Goal: Task Accomplishment & Management: Use online tool/utility

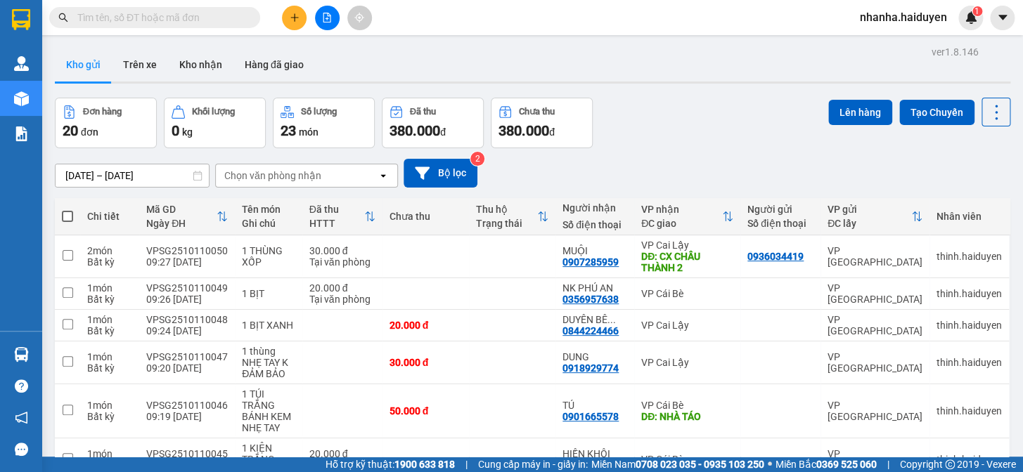
scroll to position [321, 0]
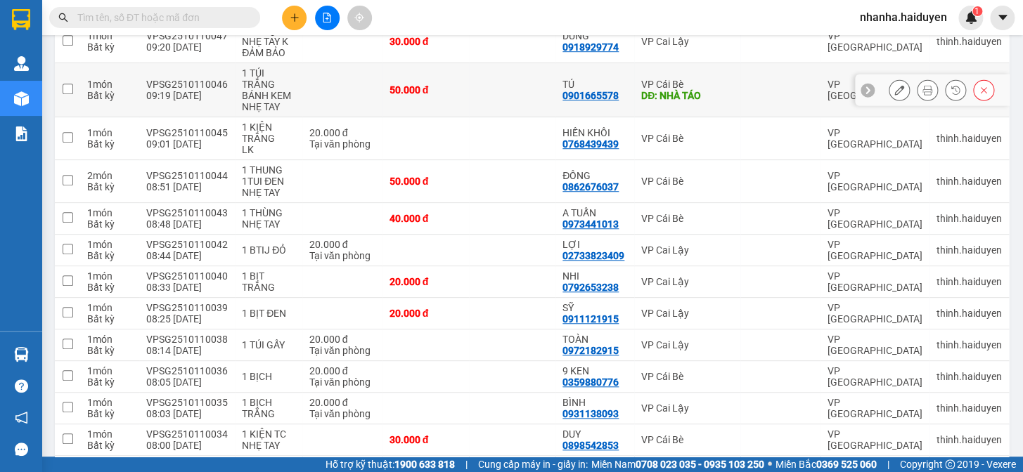
click at [511, 93] on td at bounding box center [512, 90] width 86 height 54
checkbox input "true"
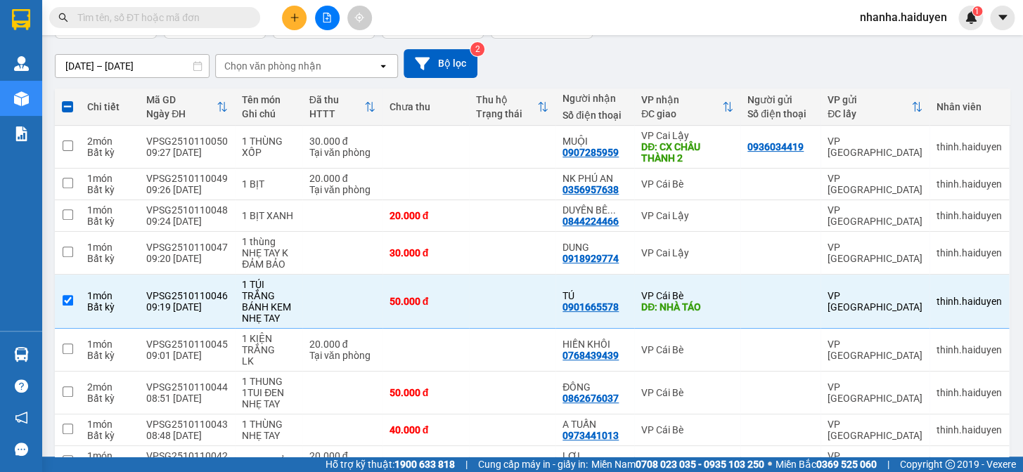
scroll to position [0, 0]
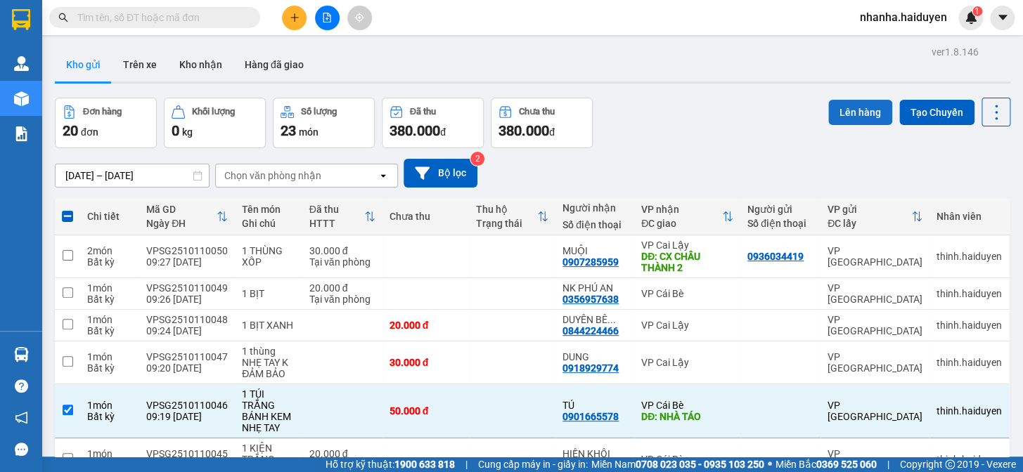
drag, startPoint x: 850, startPoint y: 110, endPoint x: 834, endPoint y: 107, distance: 17.2
click at [845, 108] on button "Lên hàng" at bounding box center [860, 112] width 64 height 25
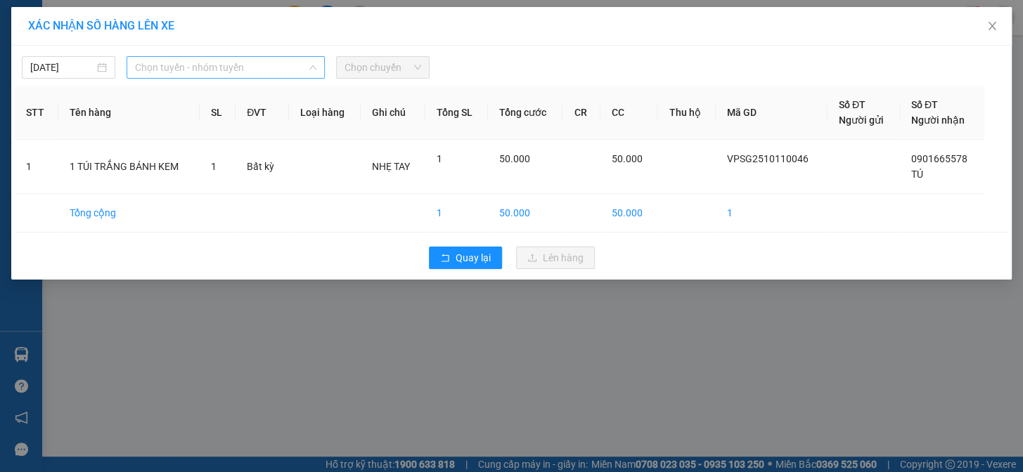
click at [242, 69] on span "Chọn tuyến - nhóm tuyến" at bounding box center [225, 67] width 181 height 21
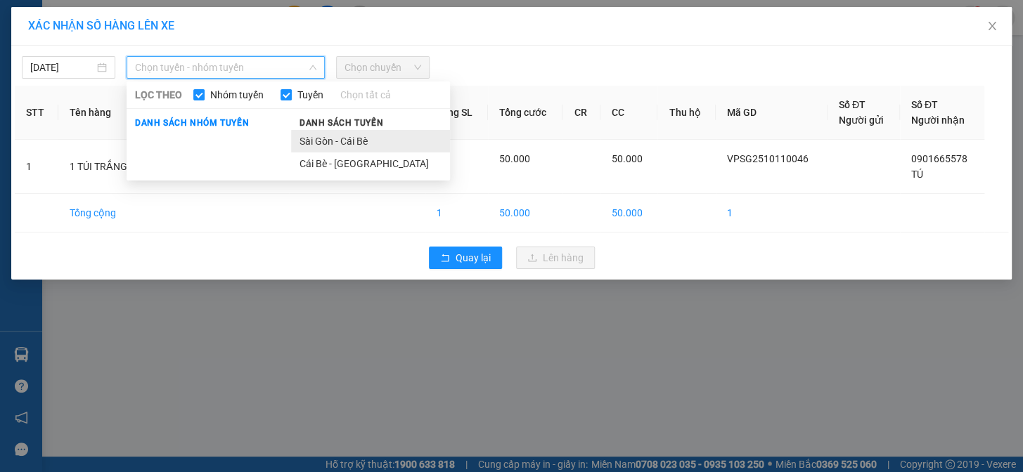
click at [330, 139] on li "Sài Gòn - Cái Bè" at bounding box center [370, 141] width 159 height 22
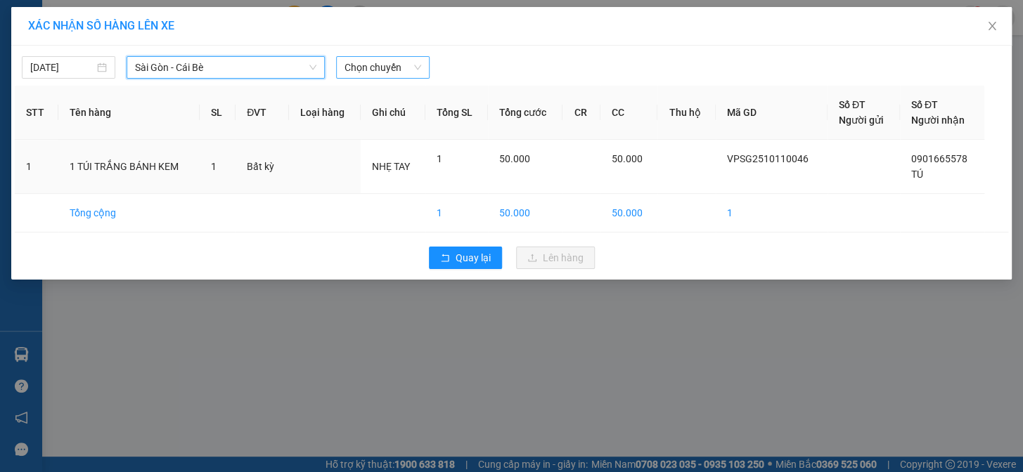
click at [387, 70] on span "Chọn chuyến" at bounding box center [382, 67] width 77 height 21
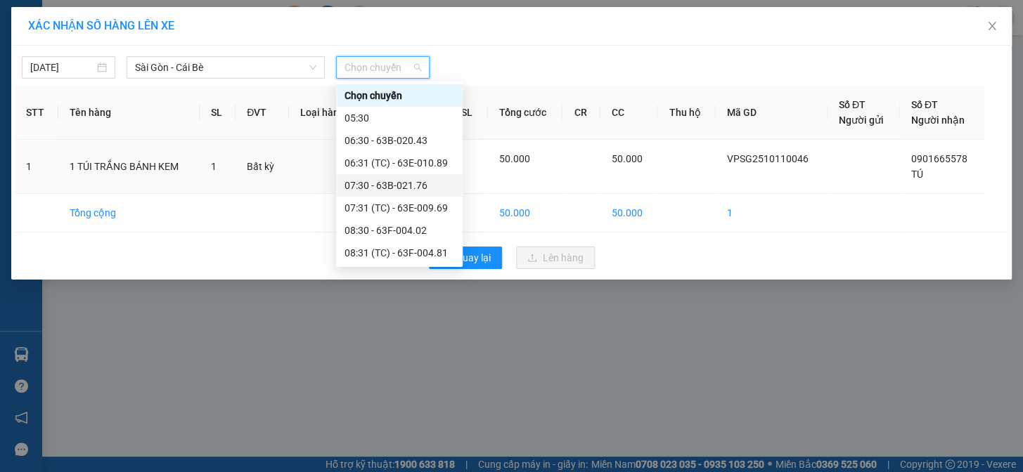
scroll to position [127, 0]
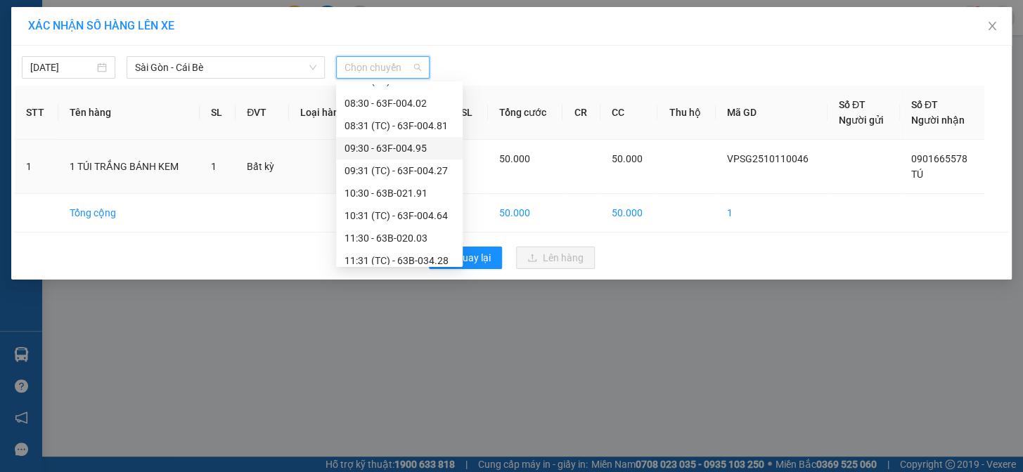
click at [413, 151] on div "09:30 - 63F-004.95" at bounding box center [399, 148] width 110 height 15
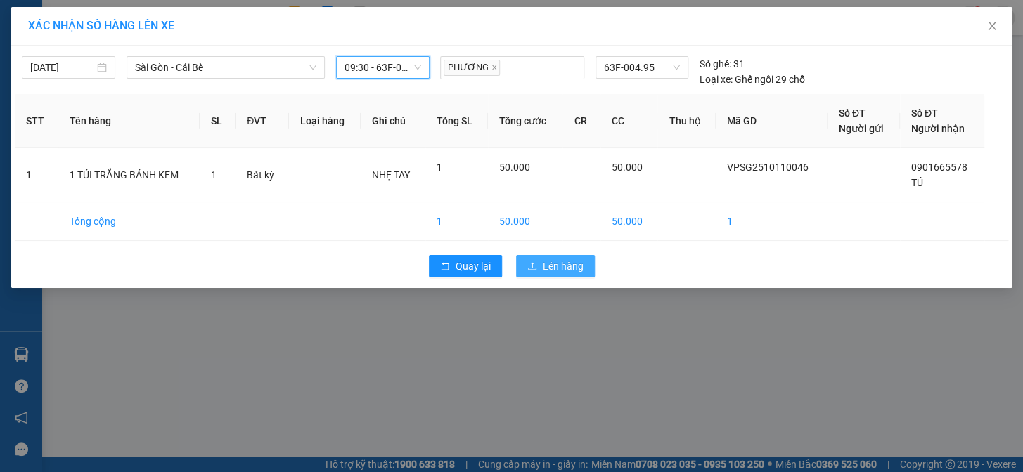
click at [536, 267] on icon "upload" at bounding box center [532, 266] width 10 height 10
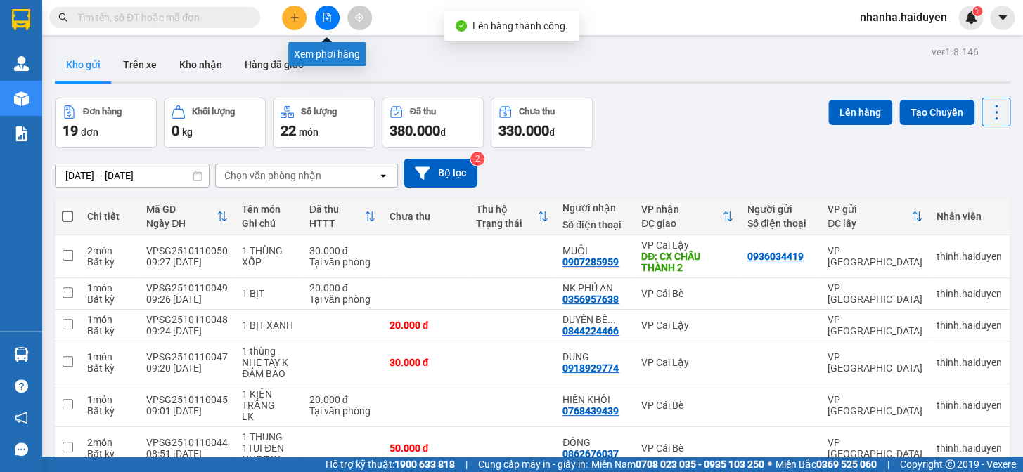
click at [325, 22] on button at bounding box center [327, 18] width 25 height 25
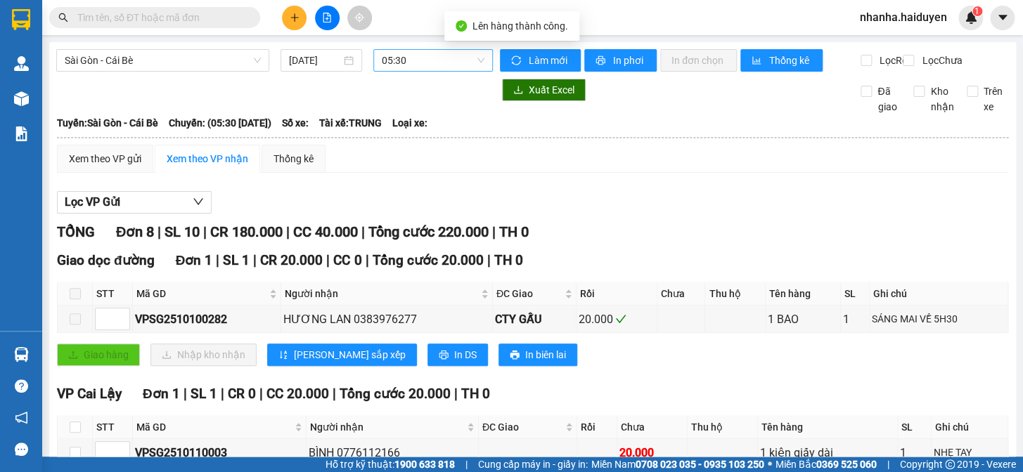
click at [429, 61] on span "05:30" at bounding box center [433, 60] width 103 height 21
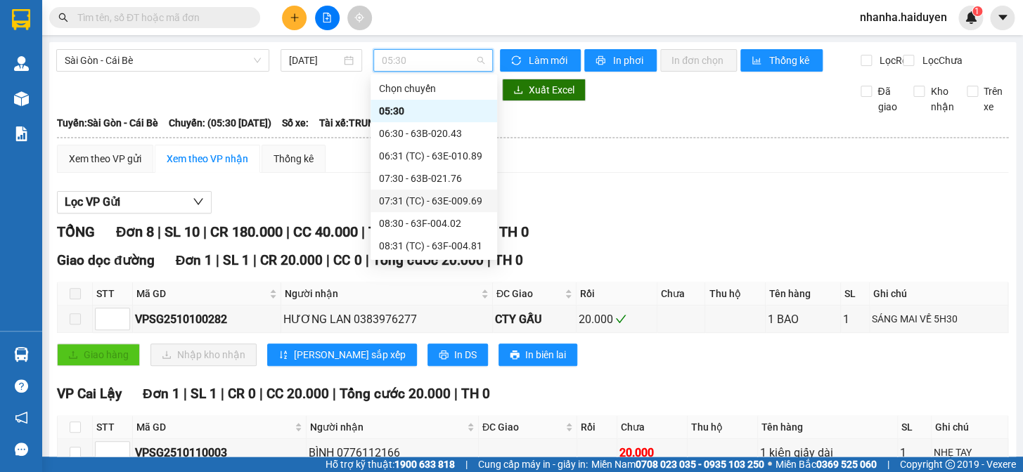
scroll to position [127, 0]
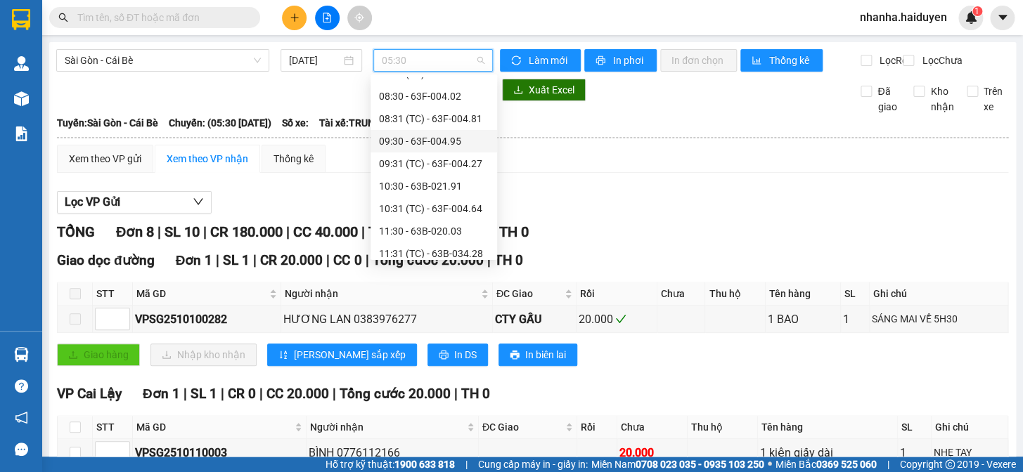
click at [457, 131] on div "09:30 - 63F-004.95" at bounding box center [433, 141] width 127 height 22
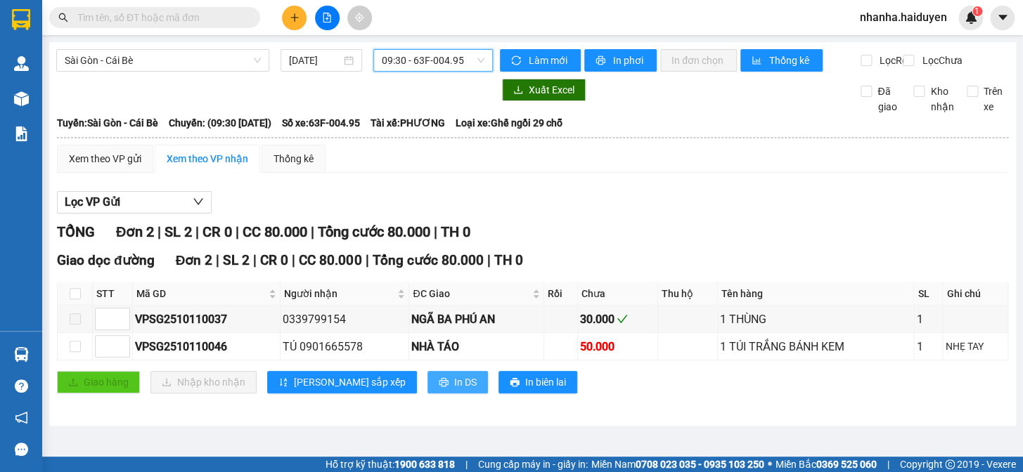
click at [439, 387] on icon "printer" at bounding box center [443, 382] width 9 height 9
click at [77, 299] on input "checkbox" at bounding box center [75, 293] width 11 height 11
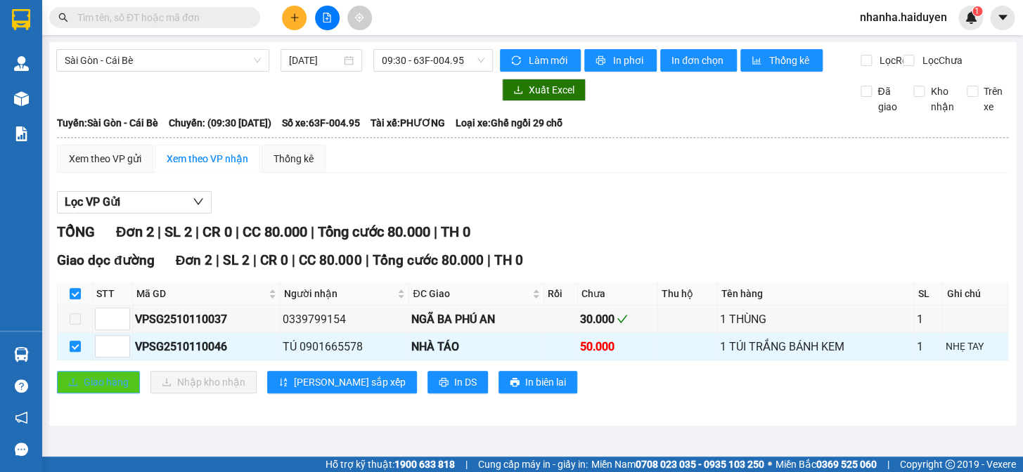
click at [70, 387] on icon "upload" at bounding box center [73, 382] width 10 height 10
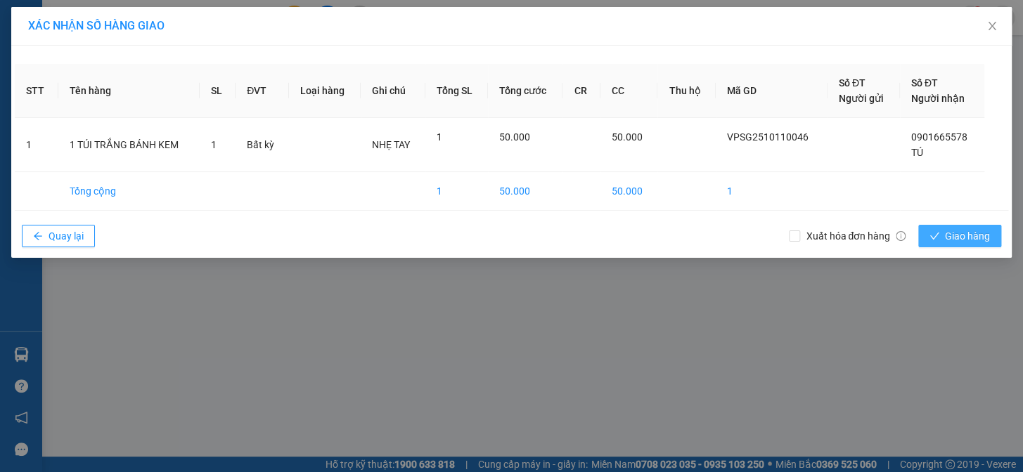
click at [945, 242] on span "Giao hàng" at bounding box center [967, 235] width 45 height 15
